Goal: Transaction & Acquisition: Book appointment/travel/reservation

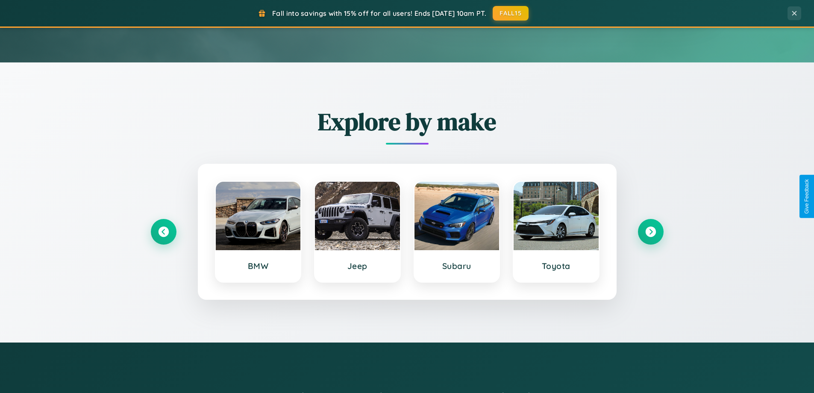
scroll to position [368, 0]
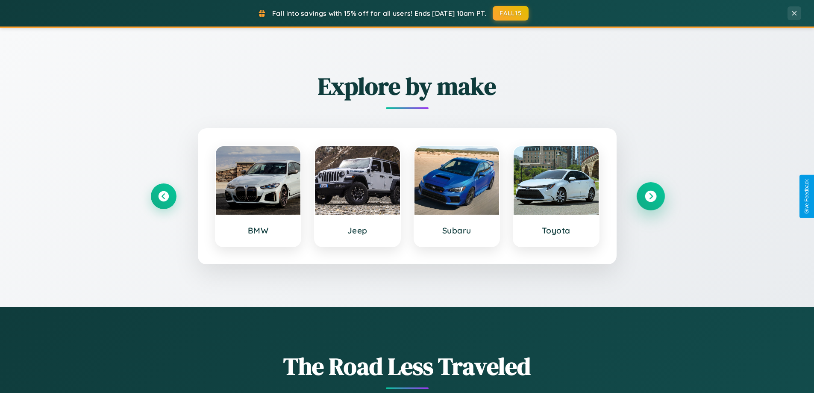
click at [650, 196] on icon at bounding box center [651, 196] width 12 height 12
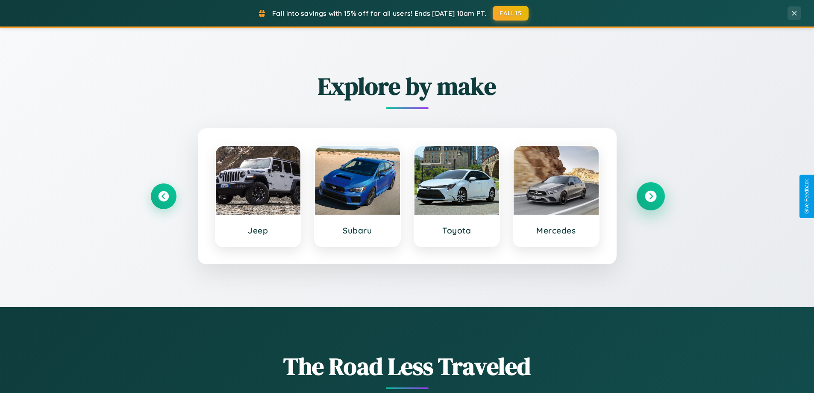
click at [650, 196] on icon at bounding box center [651, 196] width 12 height 12
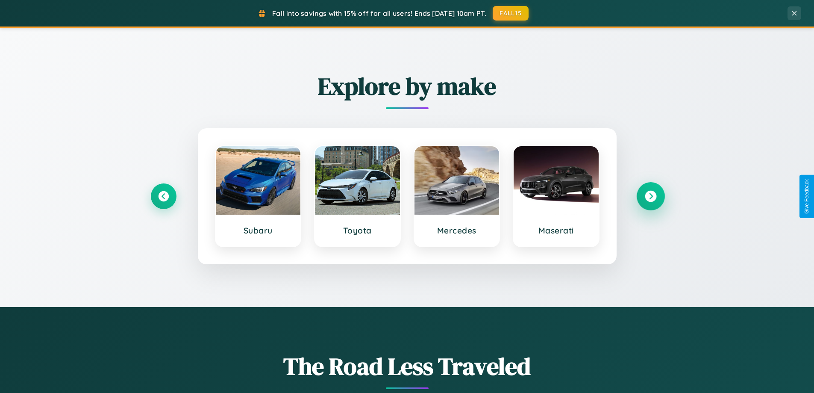
click at [650, 196] on icon at bounding box center [651, 196] width 12 height 12
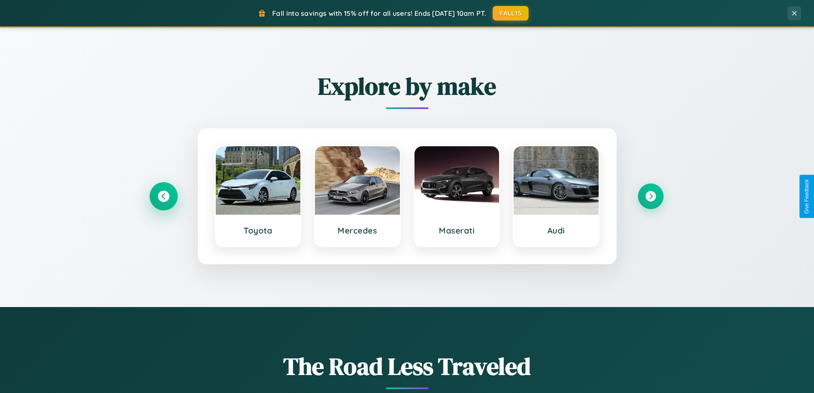
click at [163, 196] on icon at bounding box center [164, 196] width 12 height 12
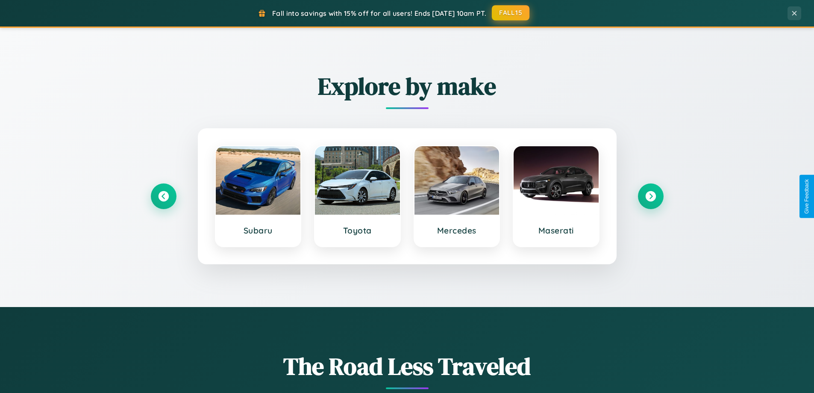
click at [511, 13] on button "FALL15" at bounding box center [511, 12] width 38 height 15
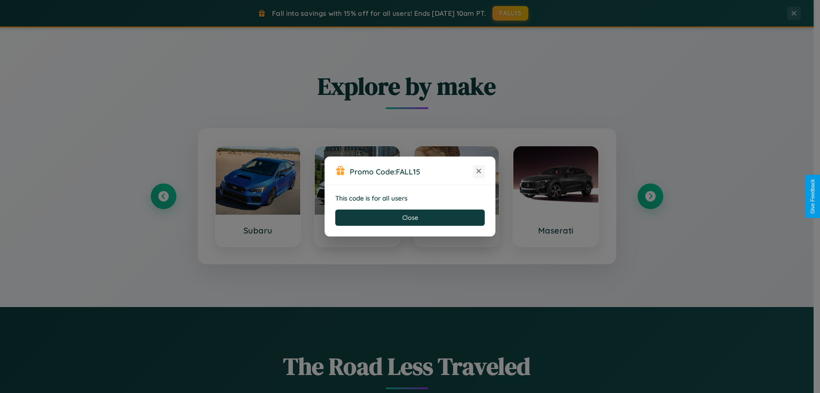
click at [479, 171] on icon at bounding box center [479, 171] width 9 height 9
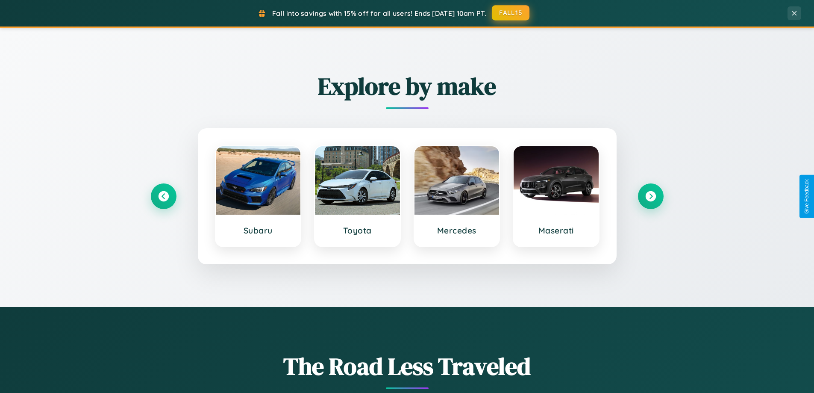
click at [511, 13] on button "FALL15" at bounding box center [511, 12] width 38 height 15
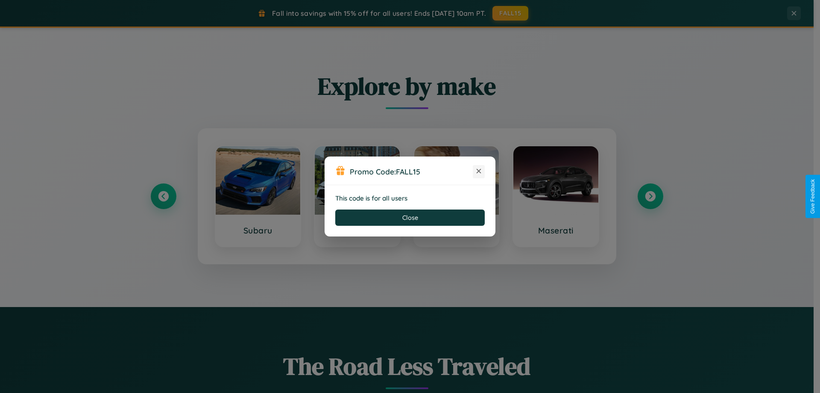
click at [479, 171] on icon at bounding box center [479, 171] width 9 height 9
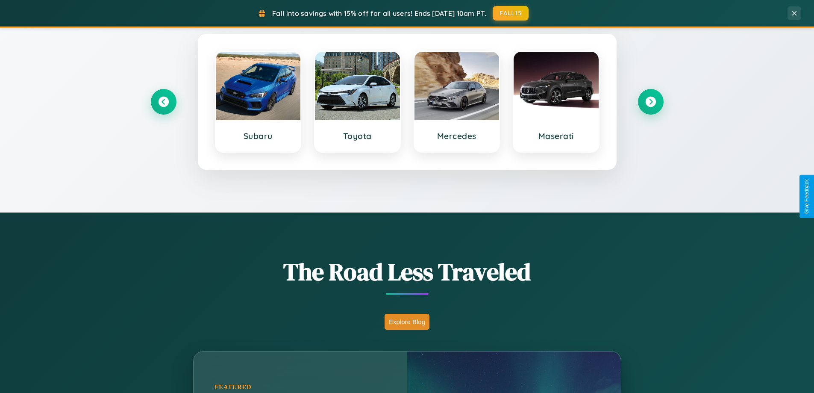
scroll to position [1372, 0]
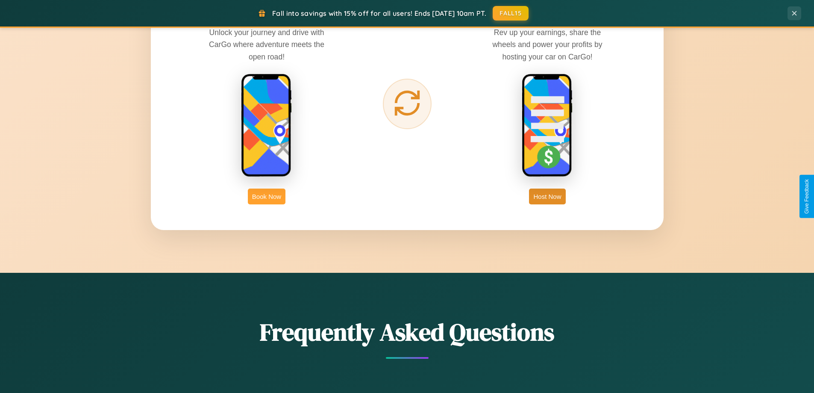
click at [267, 196] on button "Book Now" at bounding box center [267, 196] width 38 height 16
